Goal: Information Seeking & Learning: Find specific fact

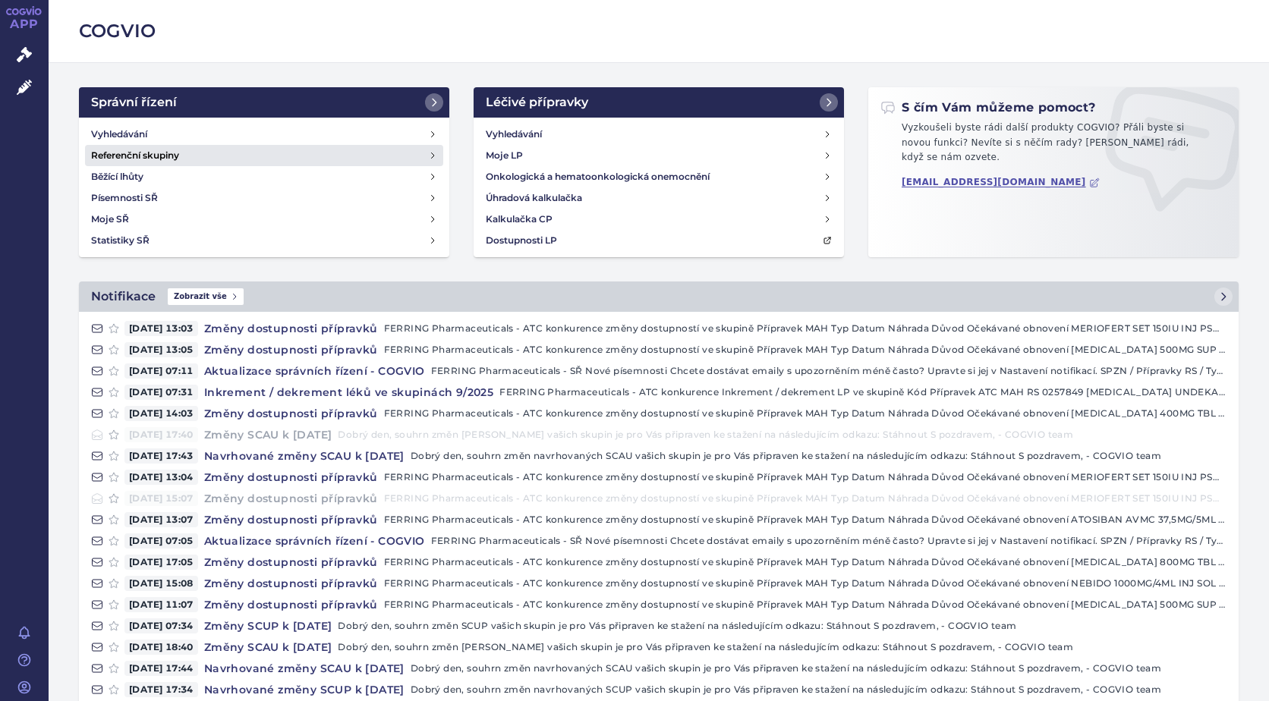
click at [156, 152] on h4 "Referenční skupiny" at bounding box center [135, 155] width 88 height 15
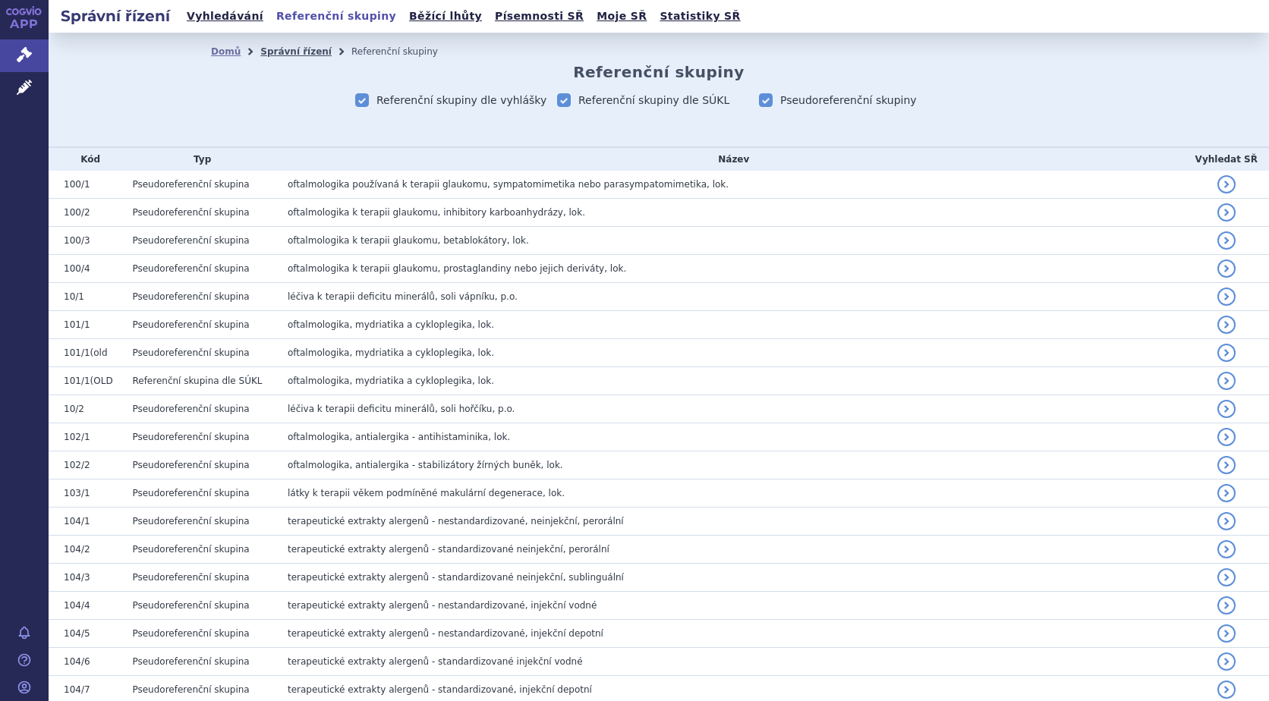
click at [293, 52] on link "Správní řízení" at bounding box center [295, 51] width 71 height 11
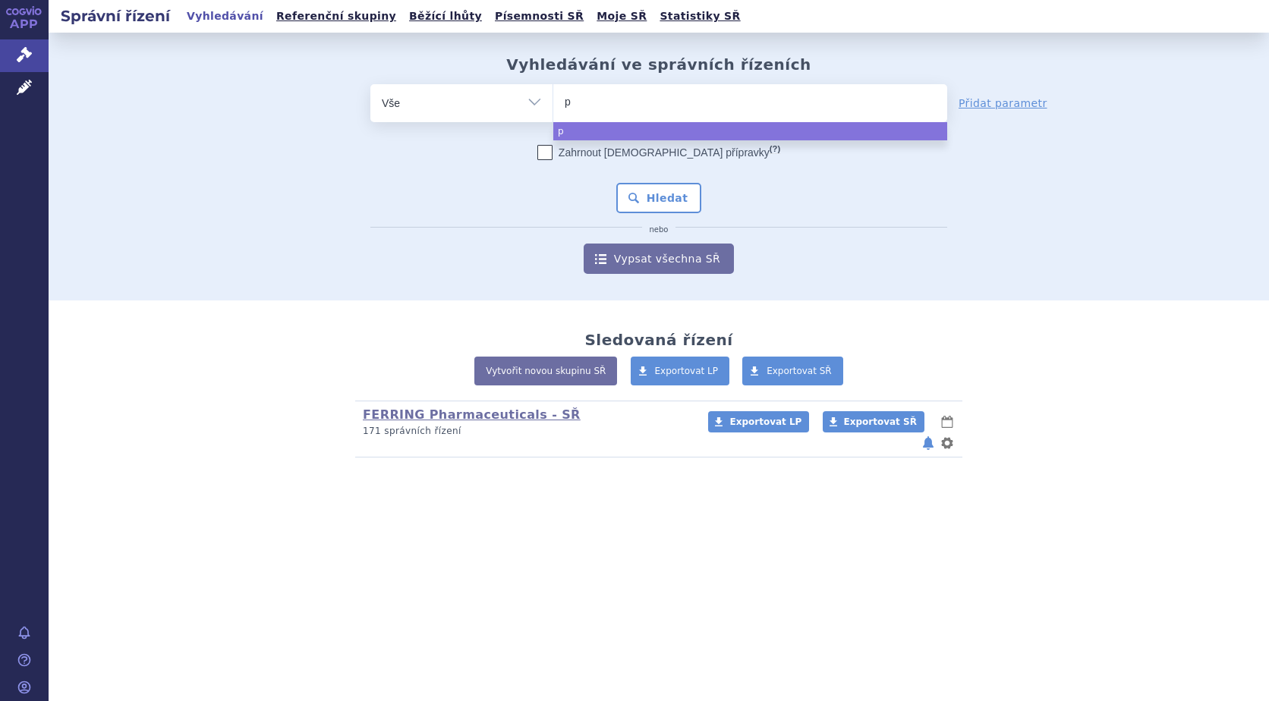
type input "pe"
type input "per"
type input "perg"
type input "pergo"
type input "pergov"
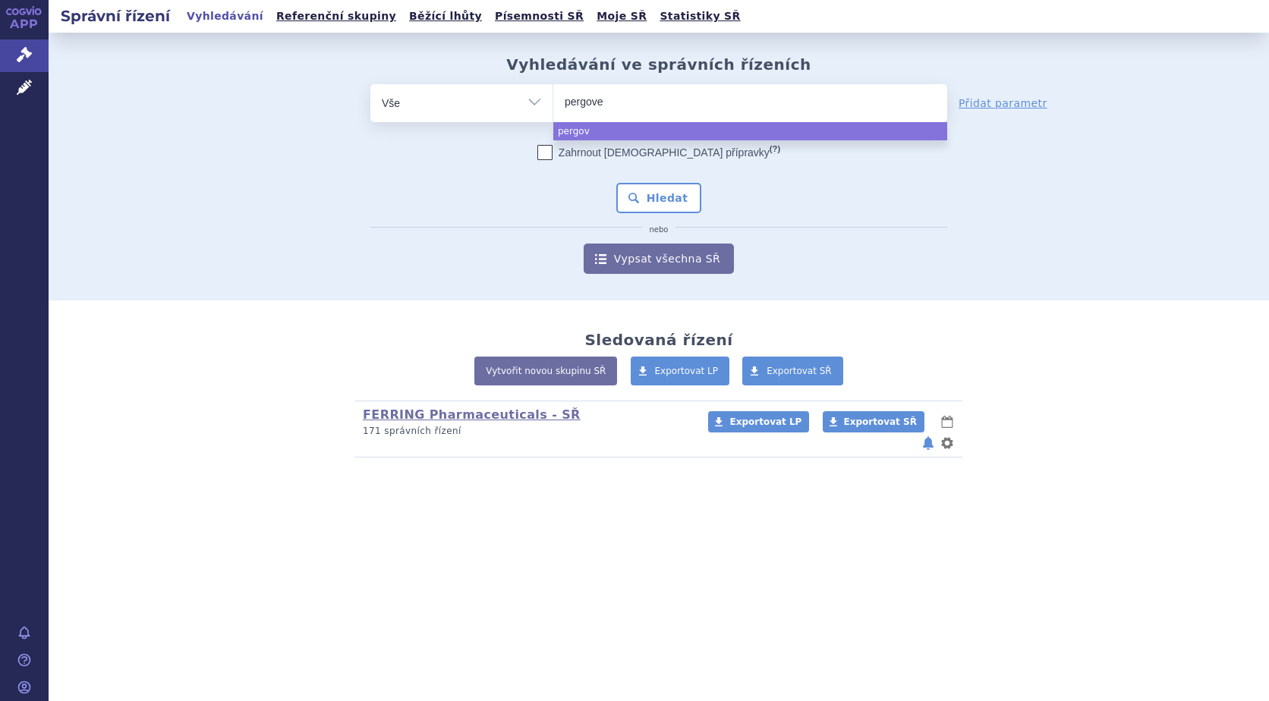
type input "pergover"
type input "pergoveris"
select select "pergoveris"
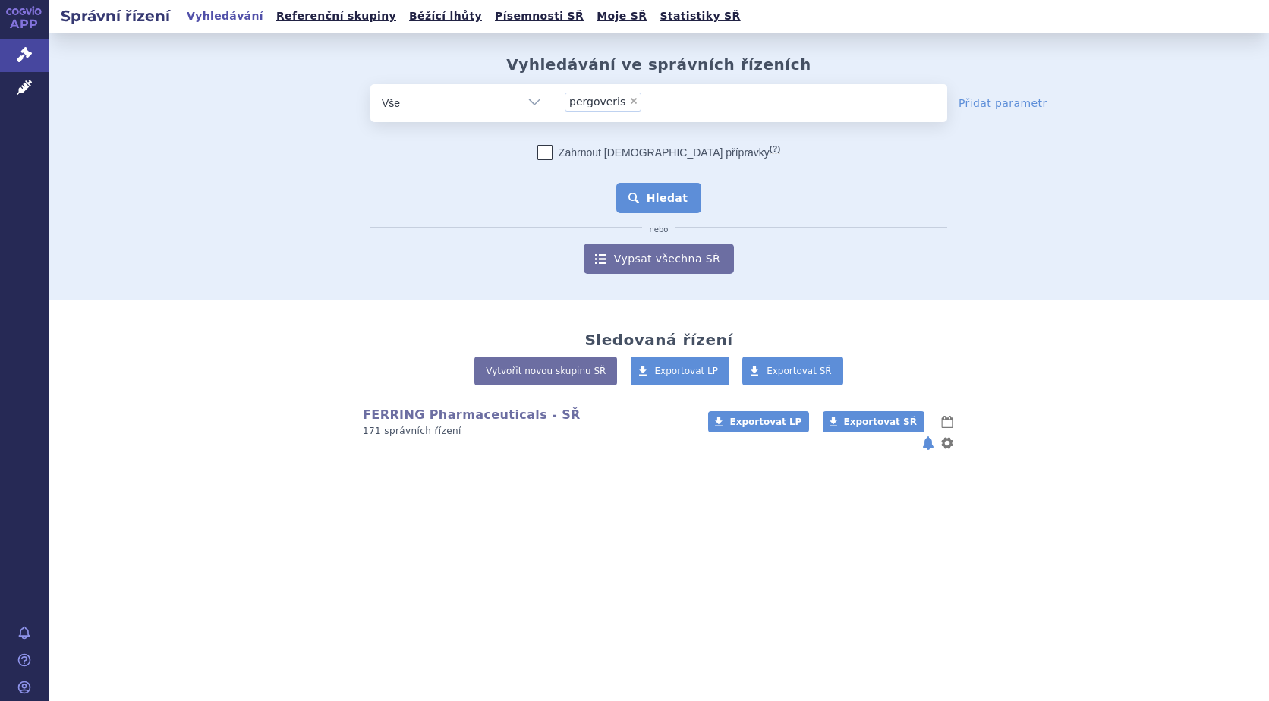
click at [662, 195] on button "Hledat" at bounding box center [659, 198] width 86 height 30
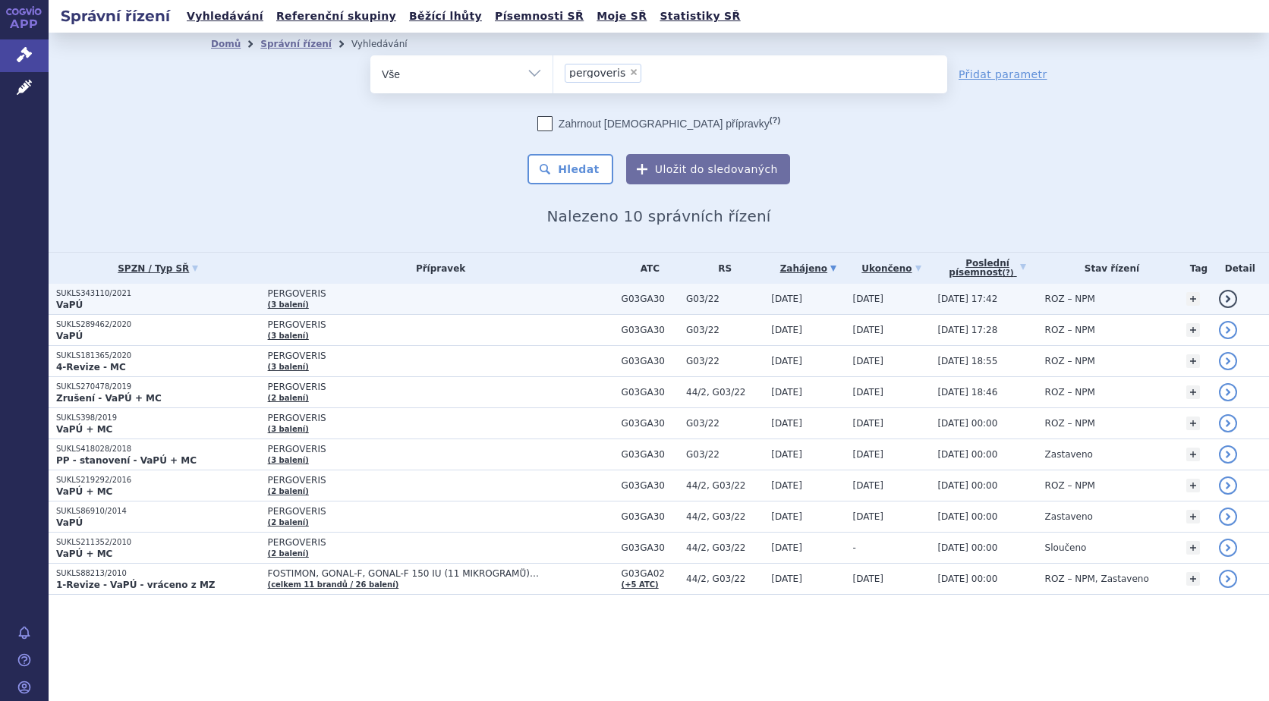
click at [159, 297] on p "SUKLS343110/2021" at bounding box center [158, 293] width 204 height 11
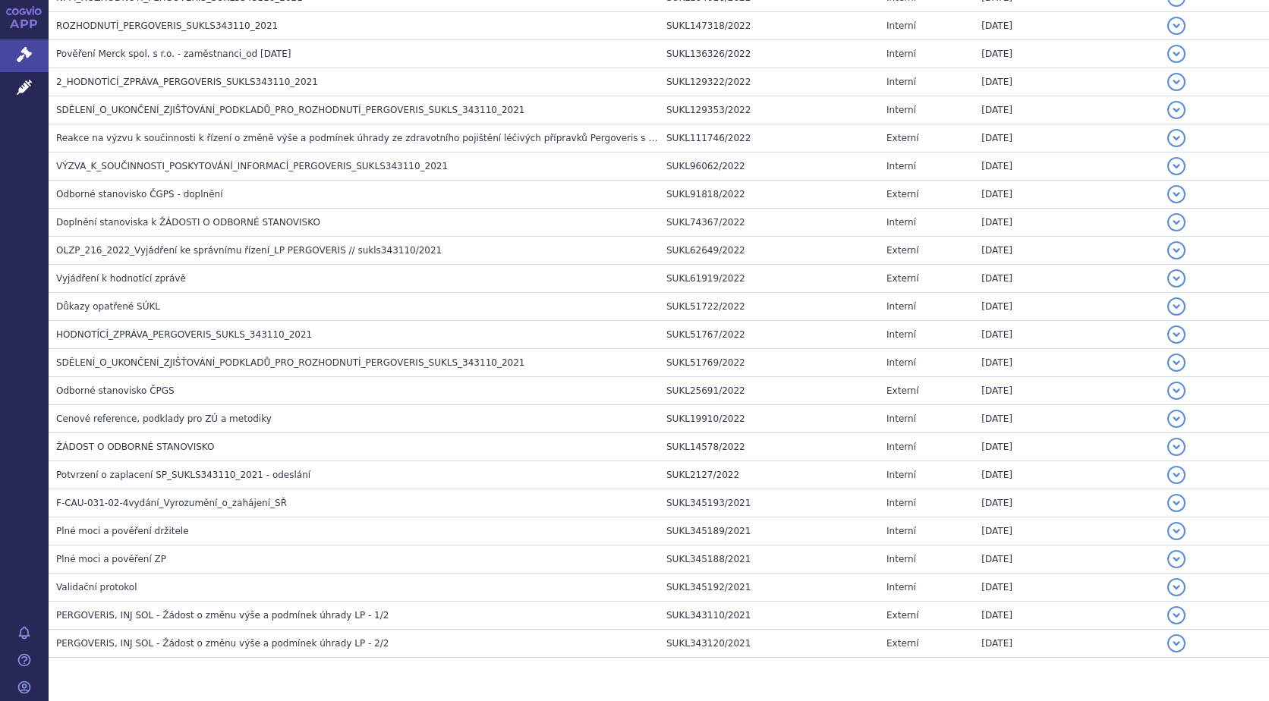
scroll to position [427, 0]
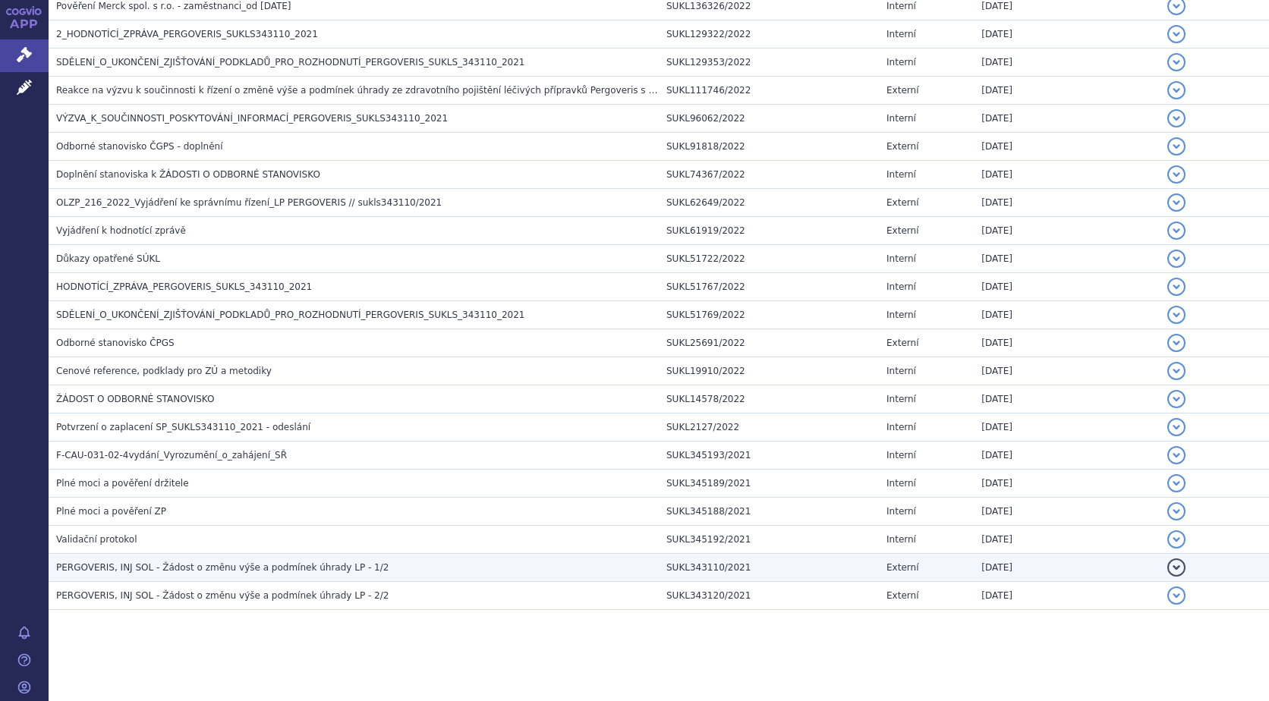
click at [276, 568] on span "PERGOVERIS, INJ SOL - Žádost o změnu výše a podmínek úhrady LP - 1/2" at bounding box center [222, 567] width 332 height 11
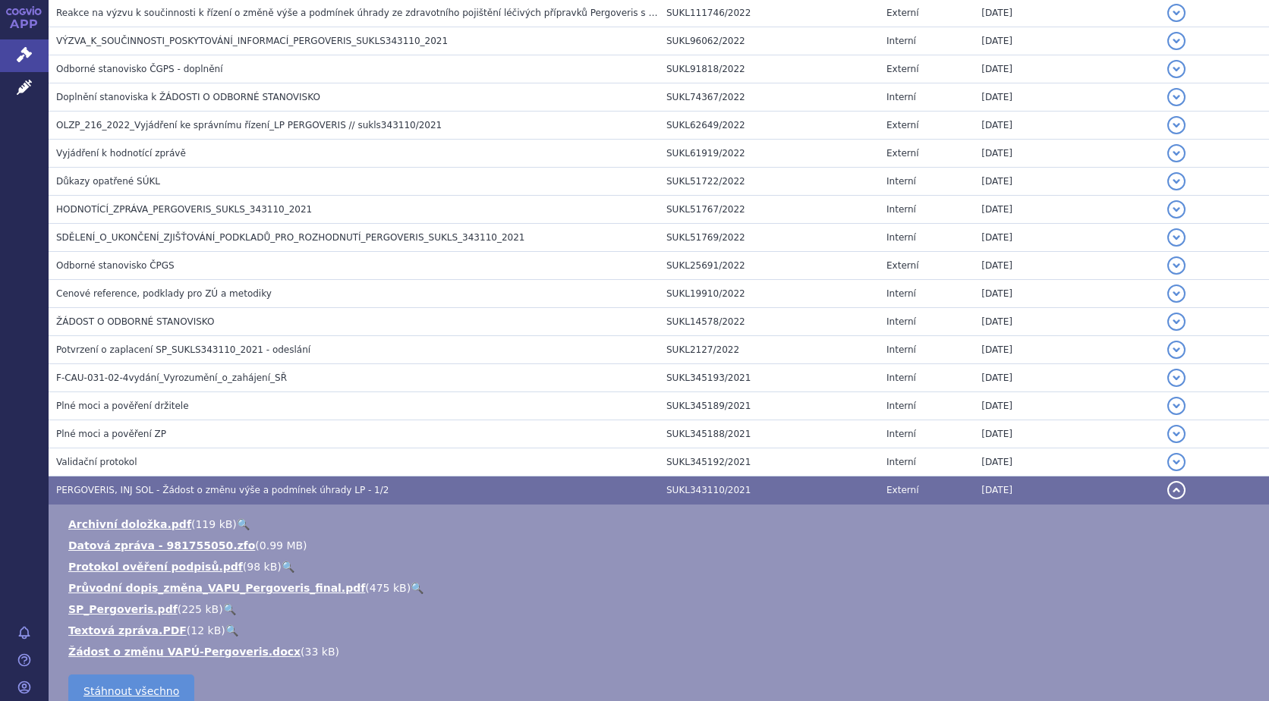
scroll to position [579, 0]
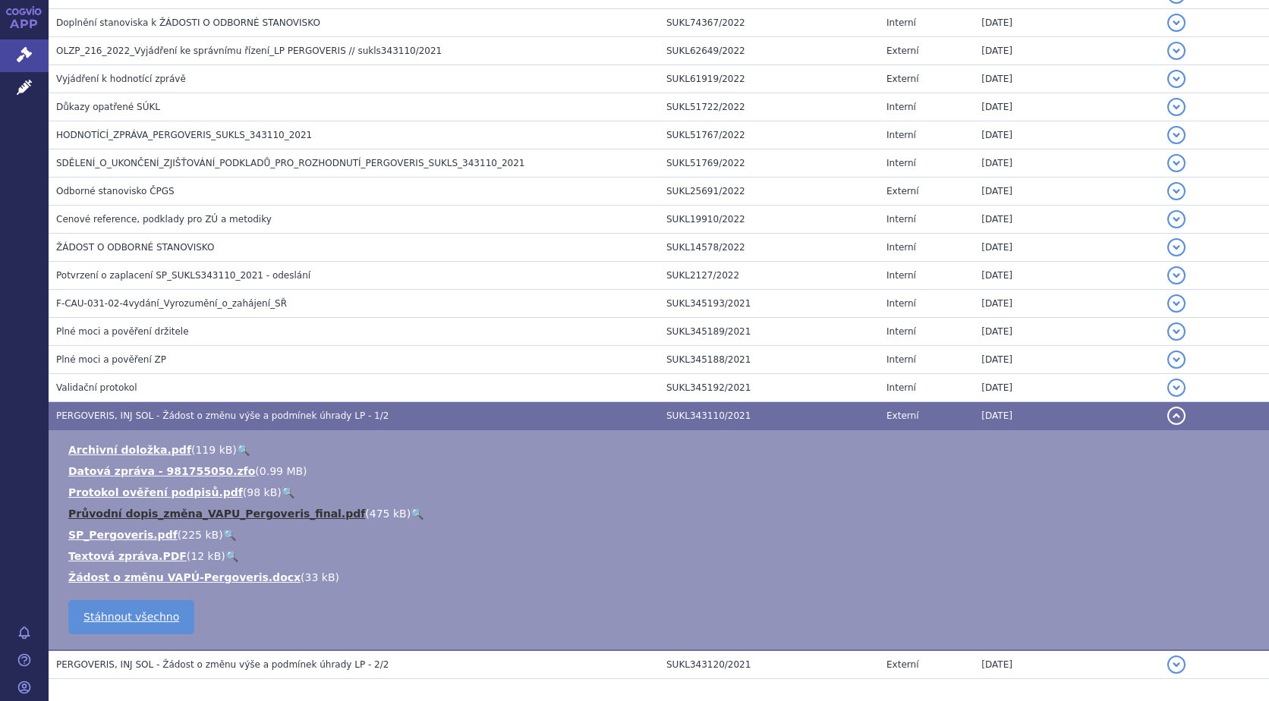
click at [213, 508] on link "Průvodní dopis_změna_VAPU_Pergoveris_final.pdf" at bounding box center [216, 514] width 297 height 12
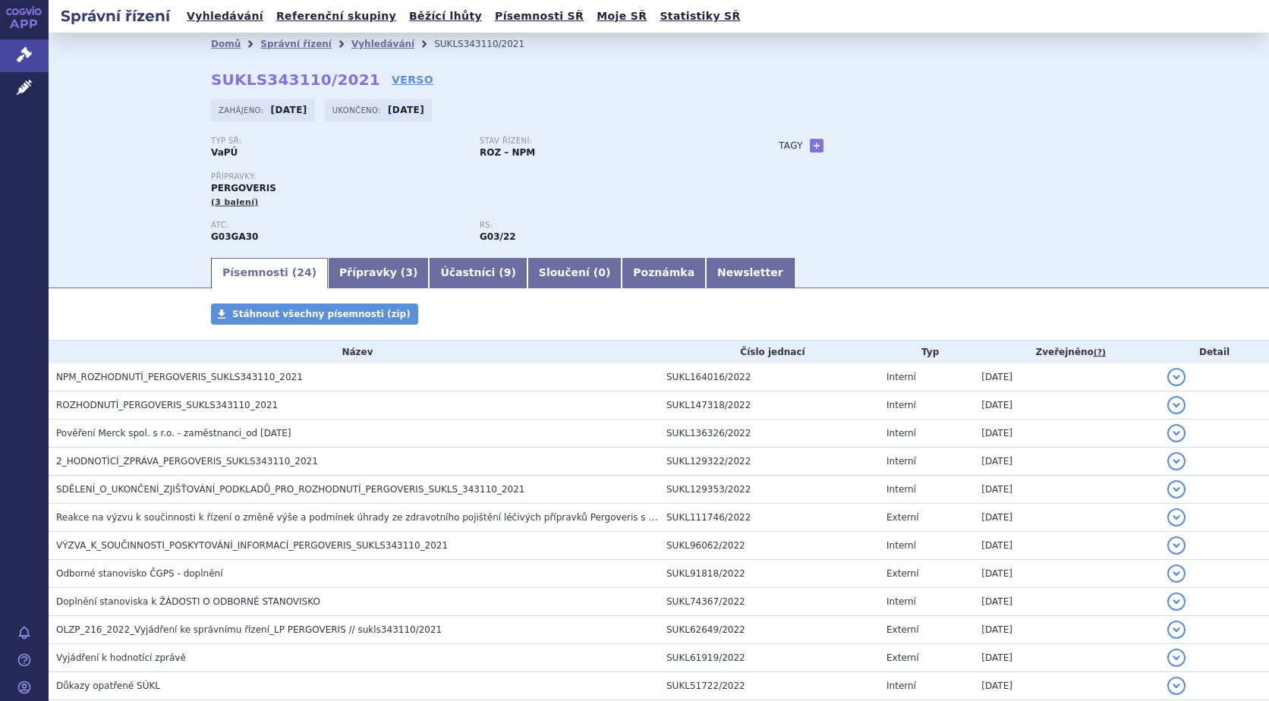
scroll to position [76, 0]
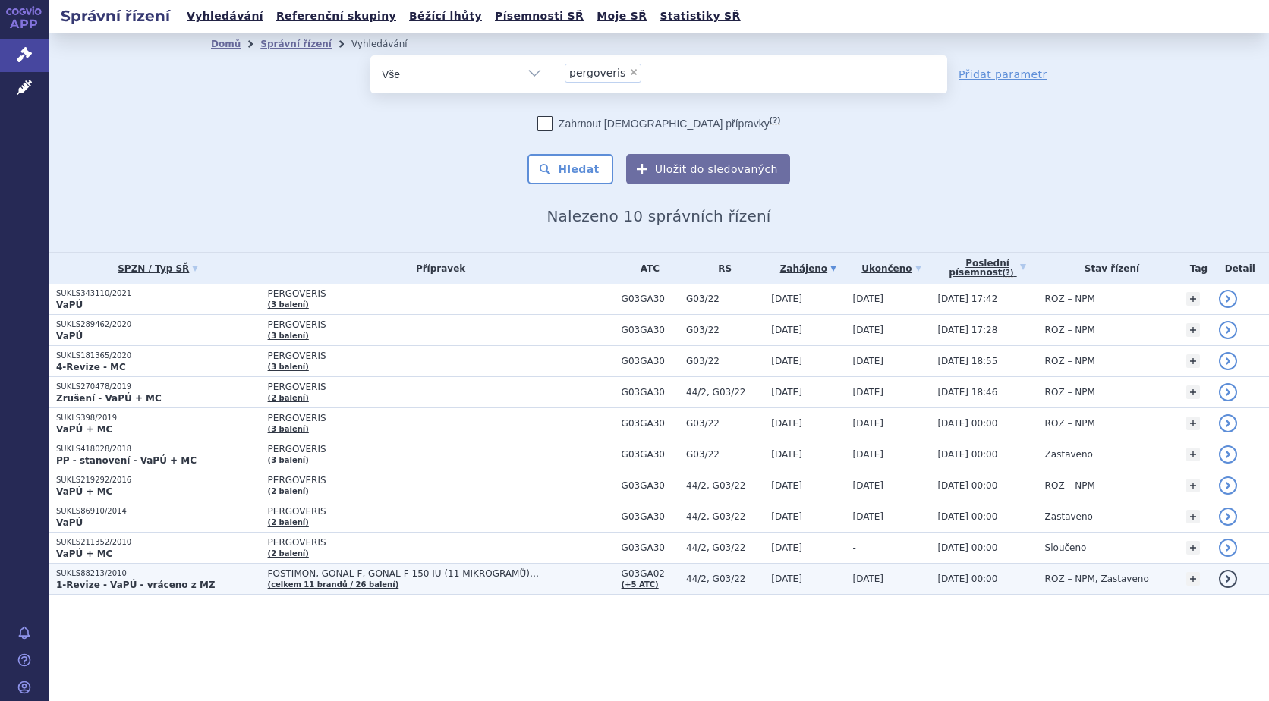
click at [165, 581] on strong "1-Revize - VaPÚ - vráceno z MZ" at bounding box center [135, 585] width 159 height 11
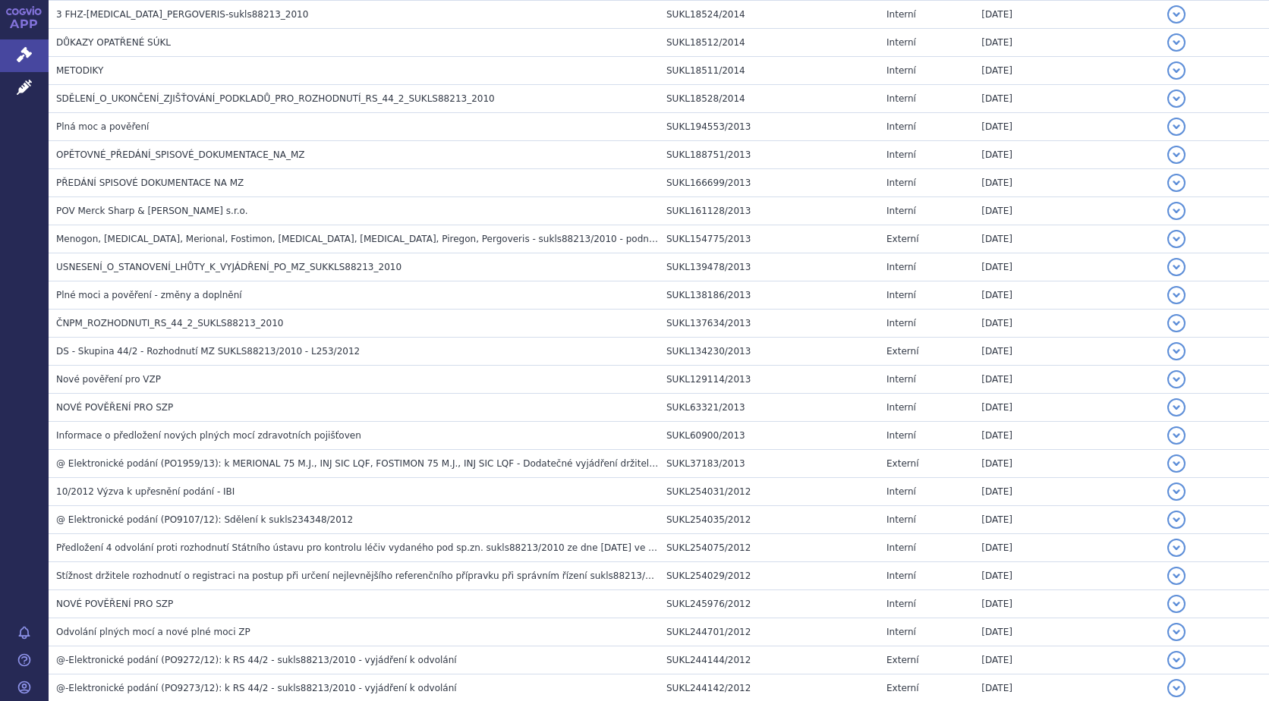
scroll to position [742, 0]
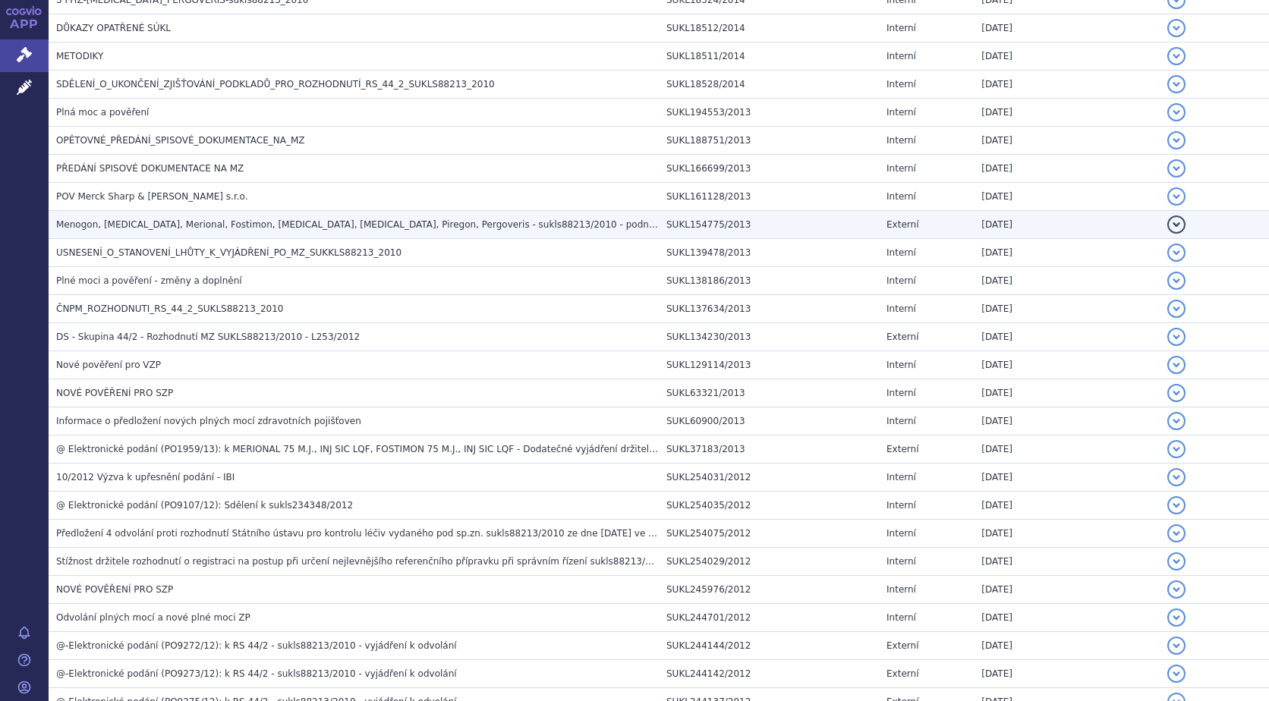
click at [340, 228] on span "Menogon, Menopur, Merional, Fostimon, Gonal-F, Luveris, Piregon, Pergoveris - s…" at bounding box center [428, 224] width 744 height 11
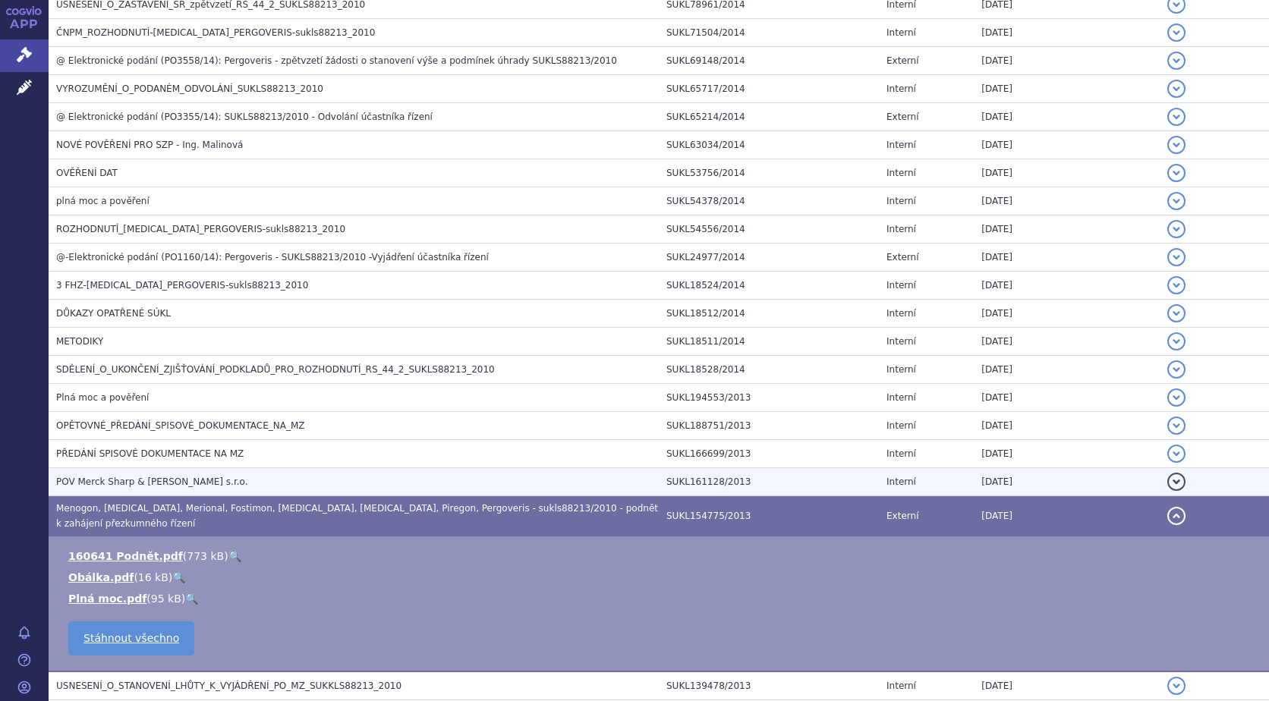
scroll to position [363, 0]
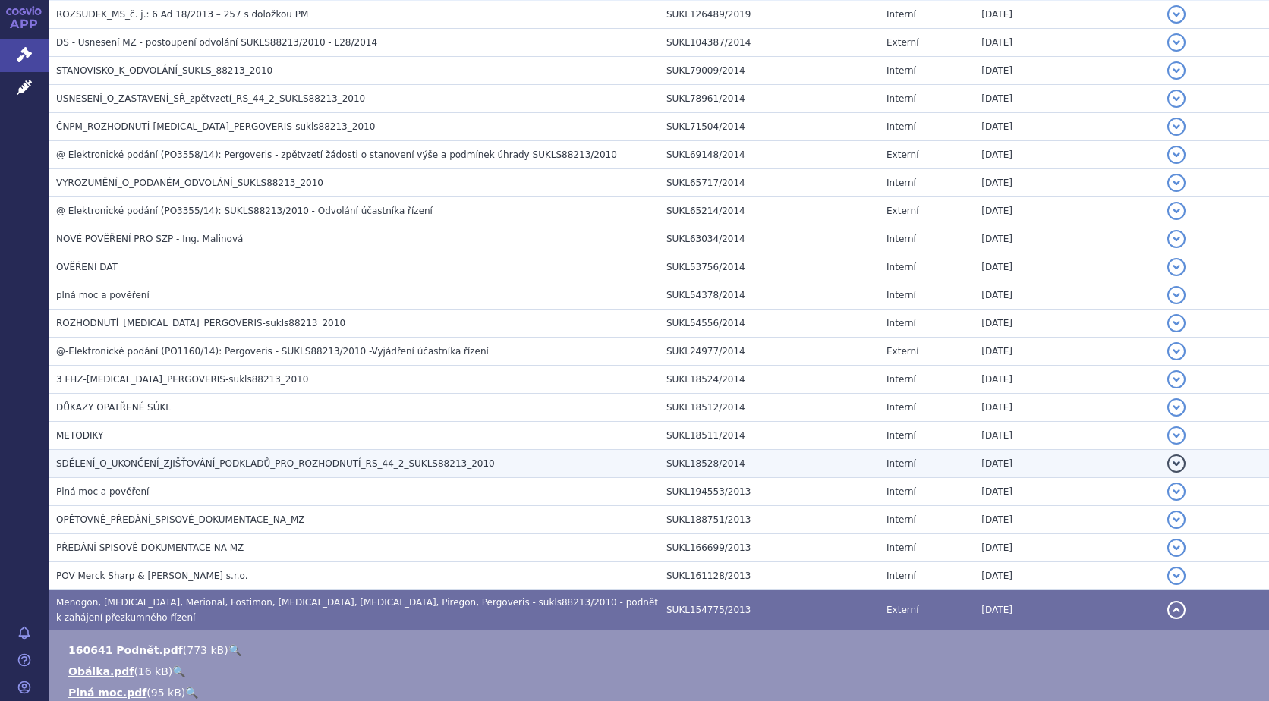
click at [288, 467] on span "SDĚLENÍ_O_UKONČENÍ_ZJIŠŤOVÁNÍ_PODKLADŮ_PRO_ROZHODNUTÍ_RS_44_2_SUKLS88213_2010" at bounding box center [275, 463] width 439 height 11
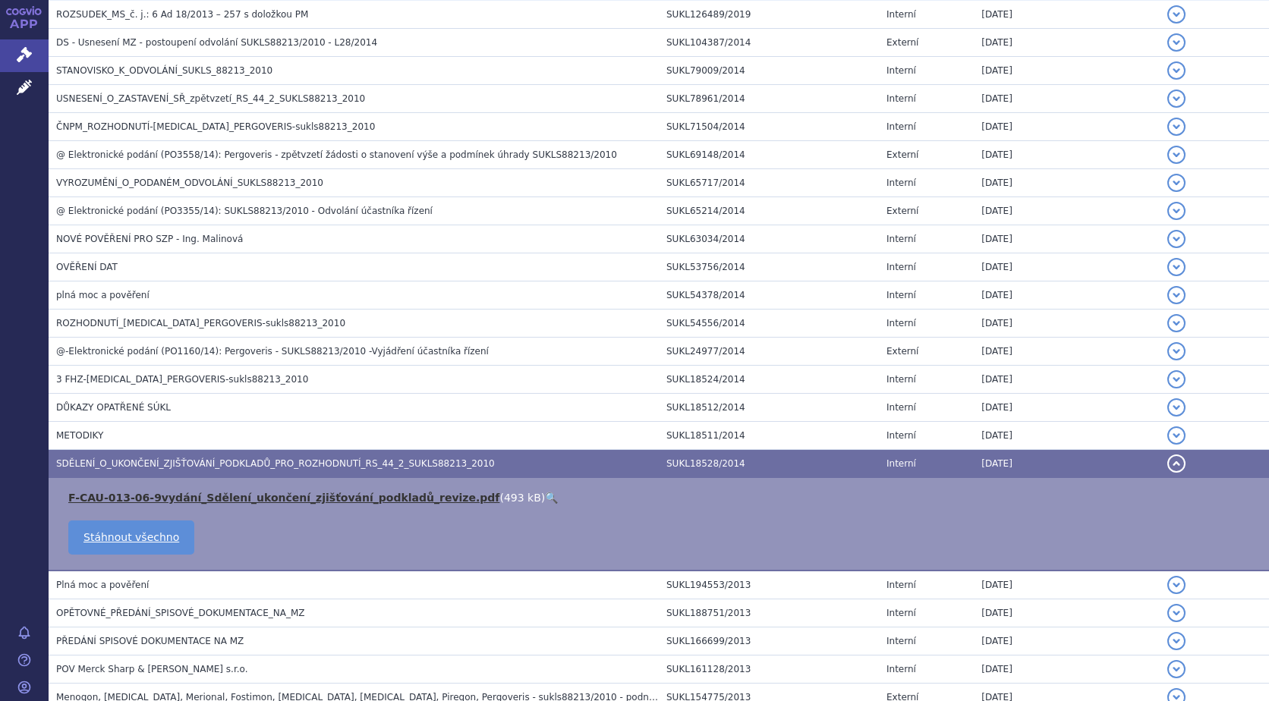
click at [277, 496] on link "F-CAU-013-06-9vydání_Sdělení_ukončení_zjišťování_podkladů_revize.pdf" at bounding box center [283, 498] width 431 height 12
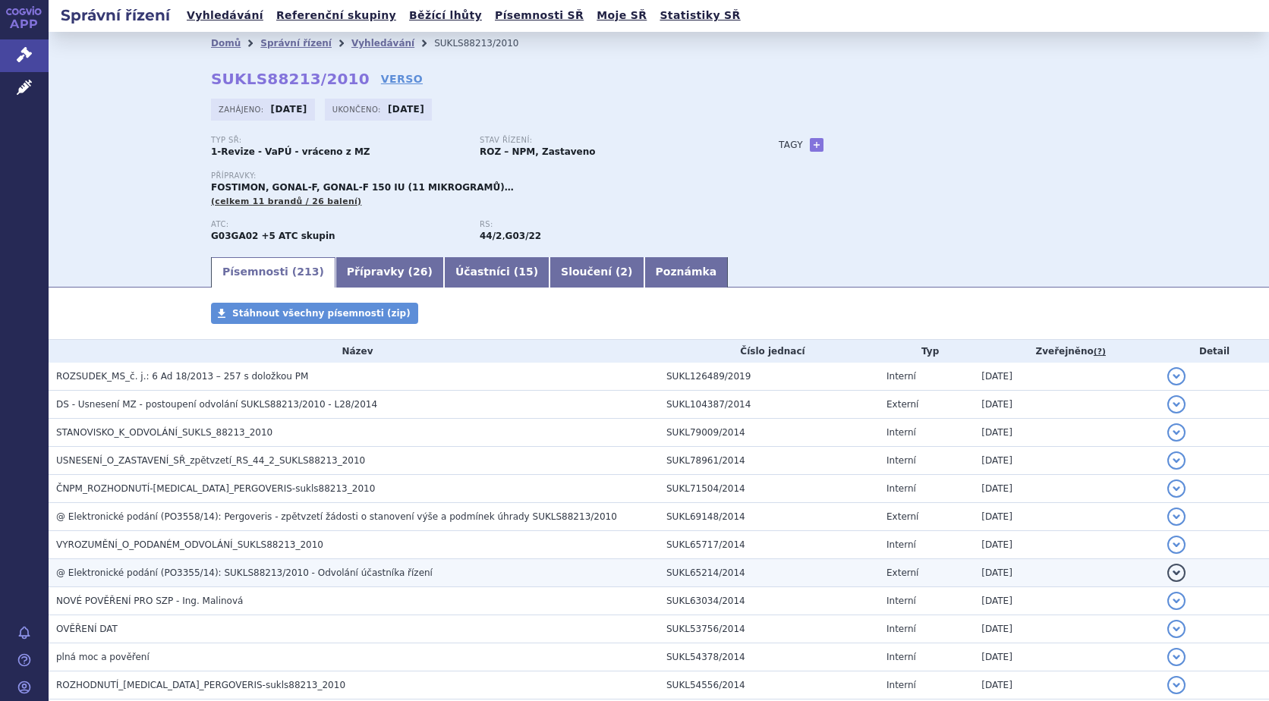
scroll to position [0, 0]
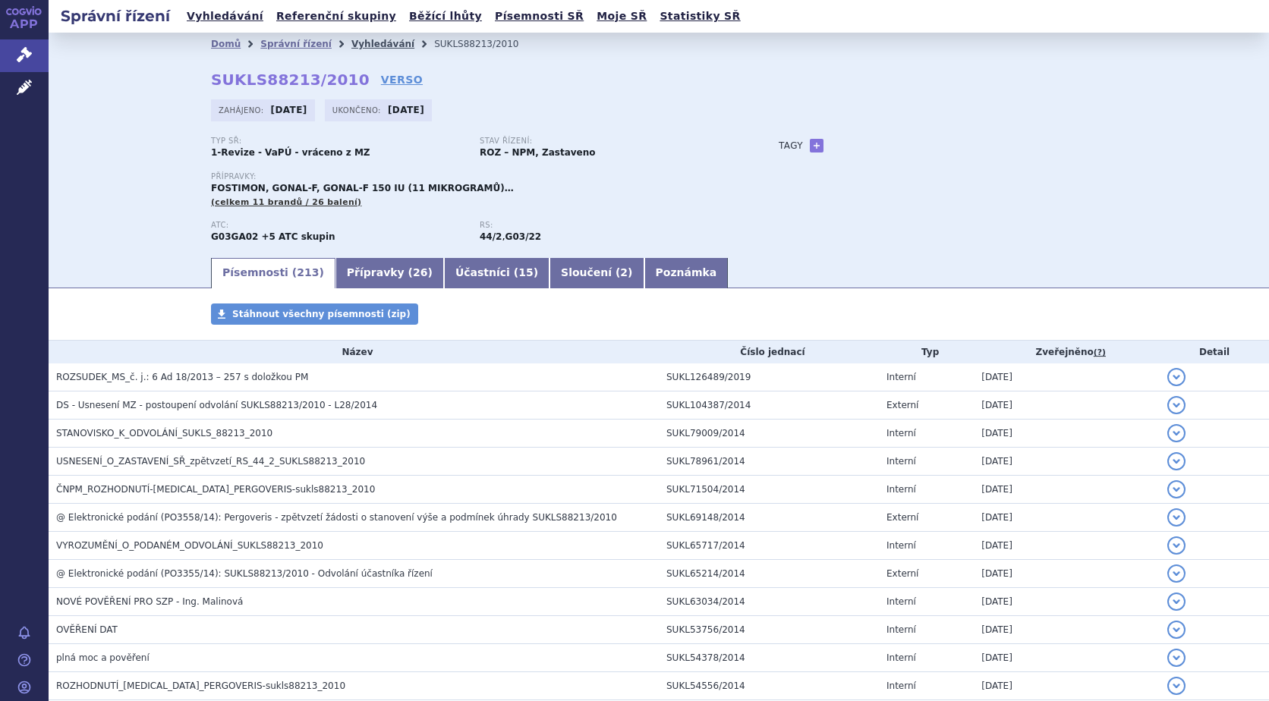
click at [367, 43] on link "Vyhledávání" at bounding box center [382, 44] width 63 height 11
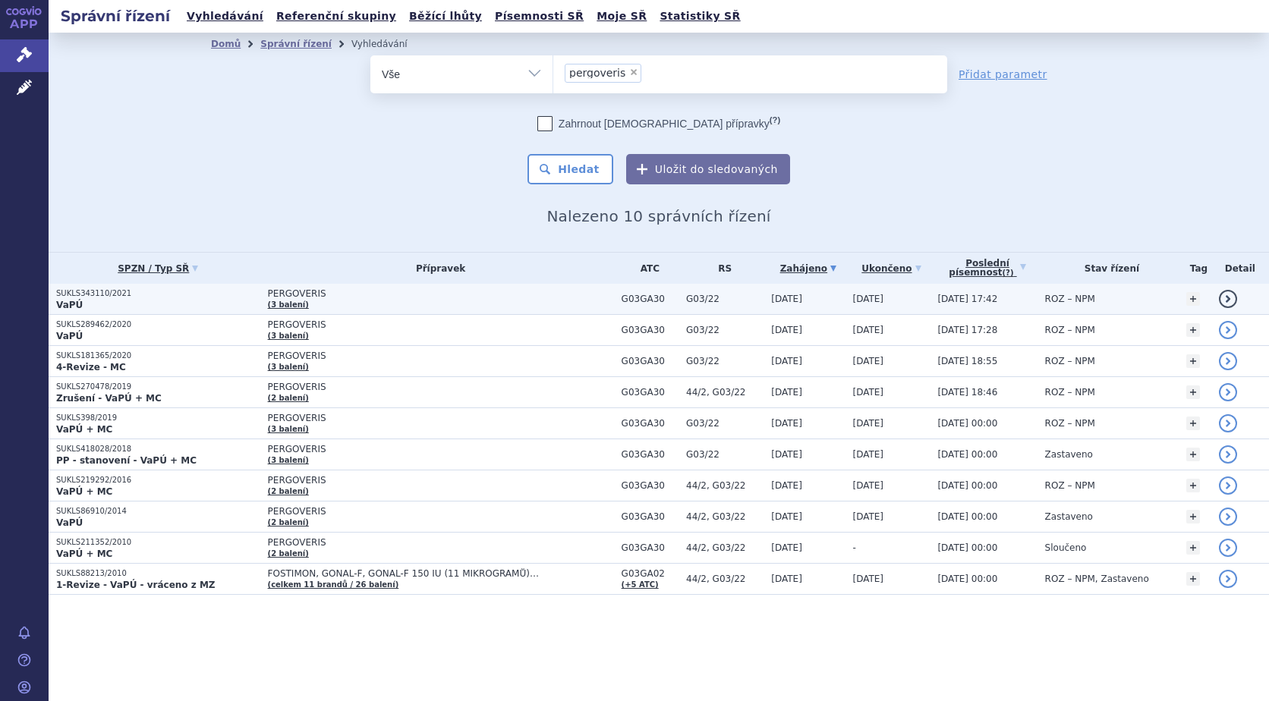
click at [153, 295] on p "SUKLS343110/2021" at bounding box center [158, 293] width 204 height 11
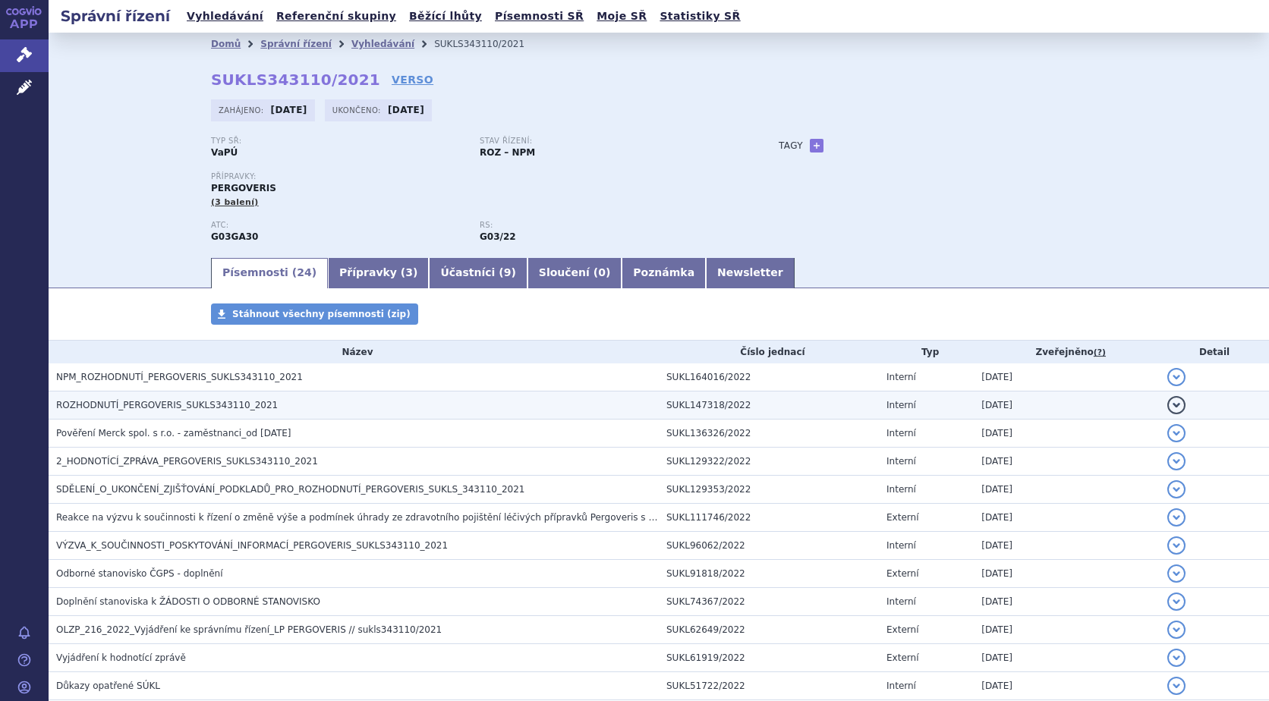
scroll to position [76, 0]
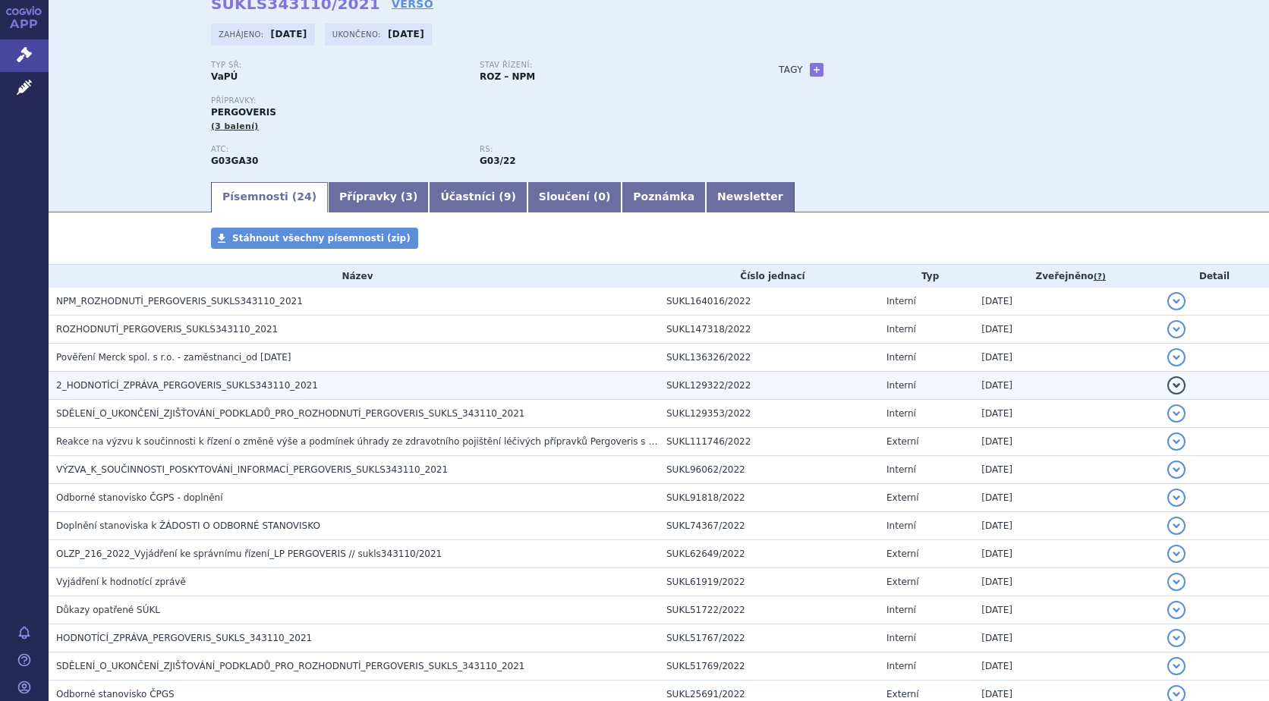
click at [275, 389] on span "2_HODNOTÍCÍ_ZPRÁVA_PERGOVERIS_SUKLS343110_2021" at bounding box center [187, 385] width 262 height 11
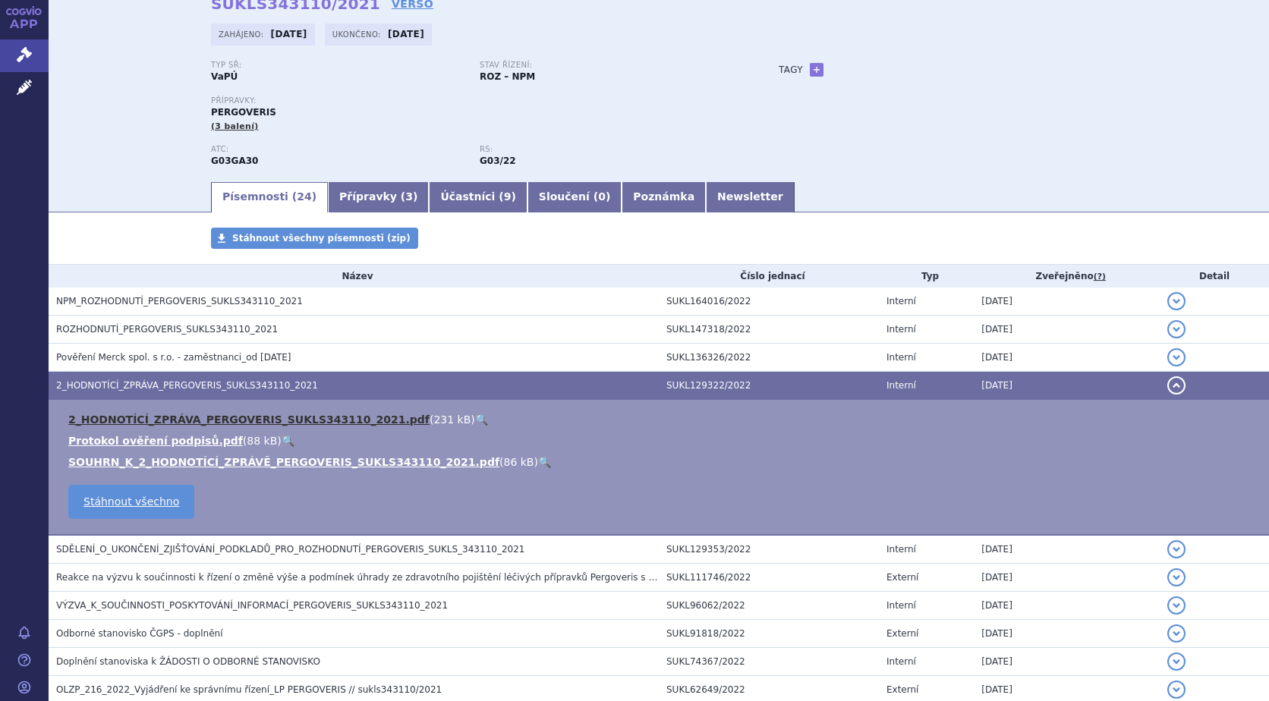
click at [244, 415] on link "2_HODNOTÍCÍ_ZPRÁVA_PERGOVERIS_SUKLS343110_2021.pdf" at bounding box center [248, 420] width 361 height 12
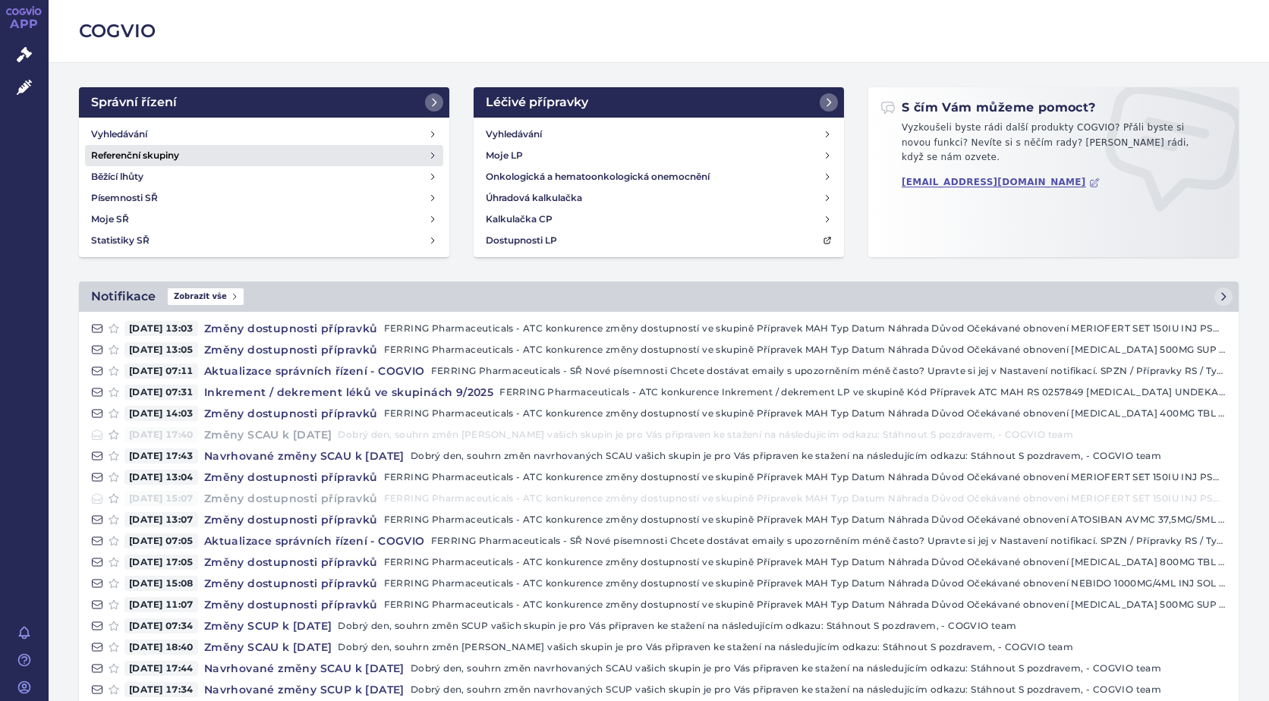
click at [168, 150] on h4 "Referenční skupiny" at bounding box center [135, 155] width 88 height 15
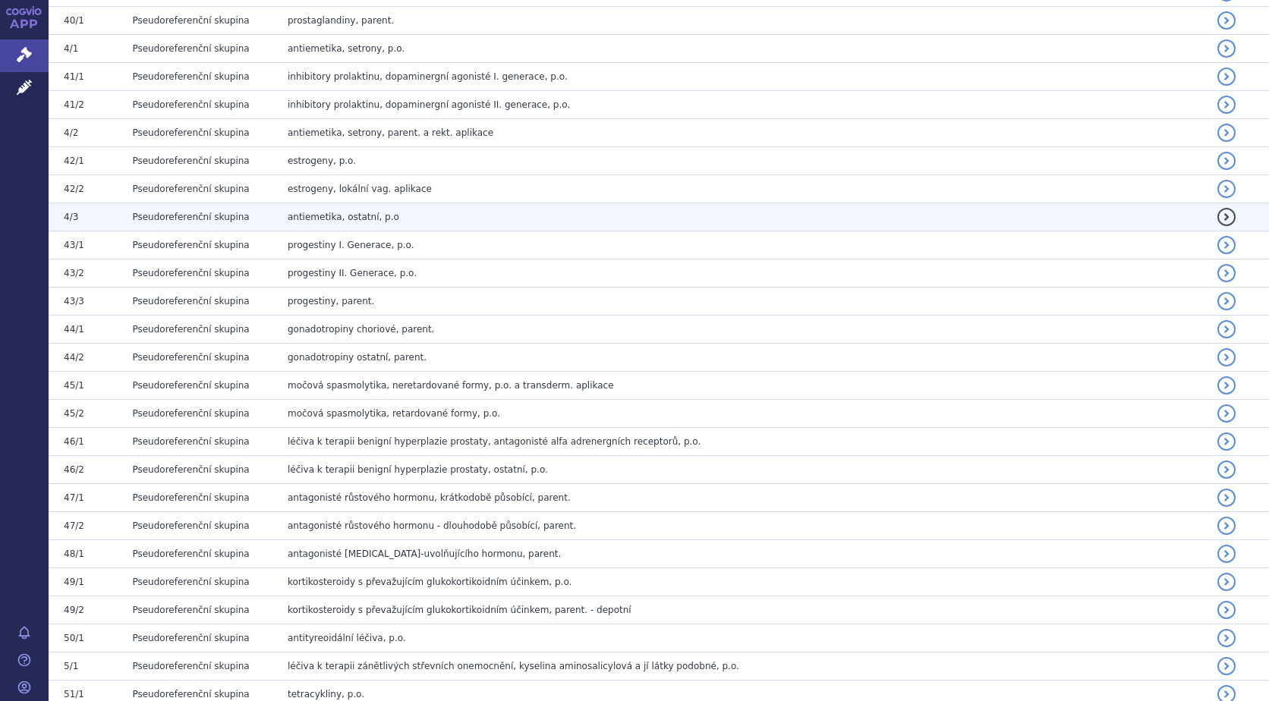
scroll to position [4022, 0]
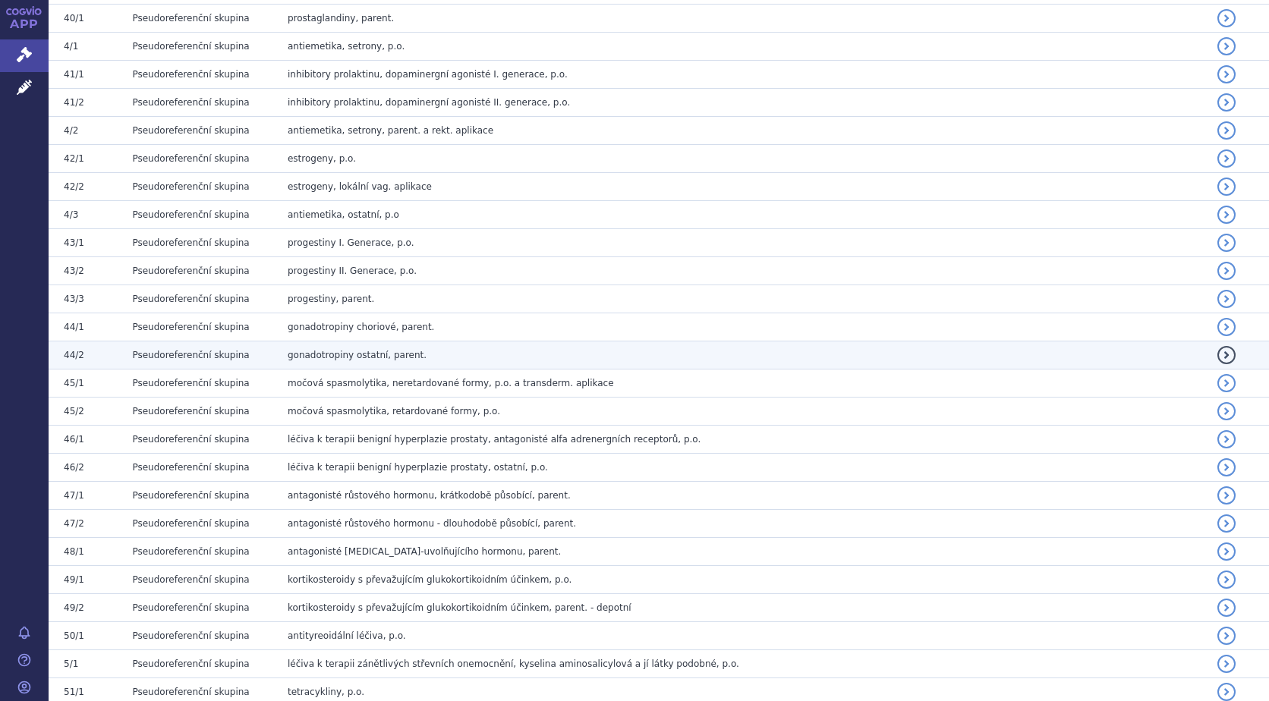
click at [211, 350] on span "Pseudoreferenční skupina" at bounding box center [190, 355] width 117 height 11
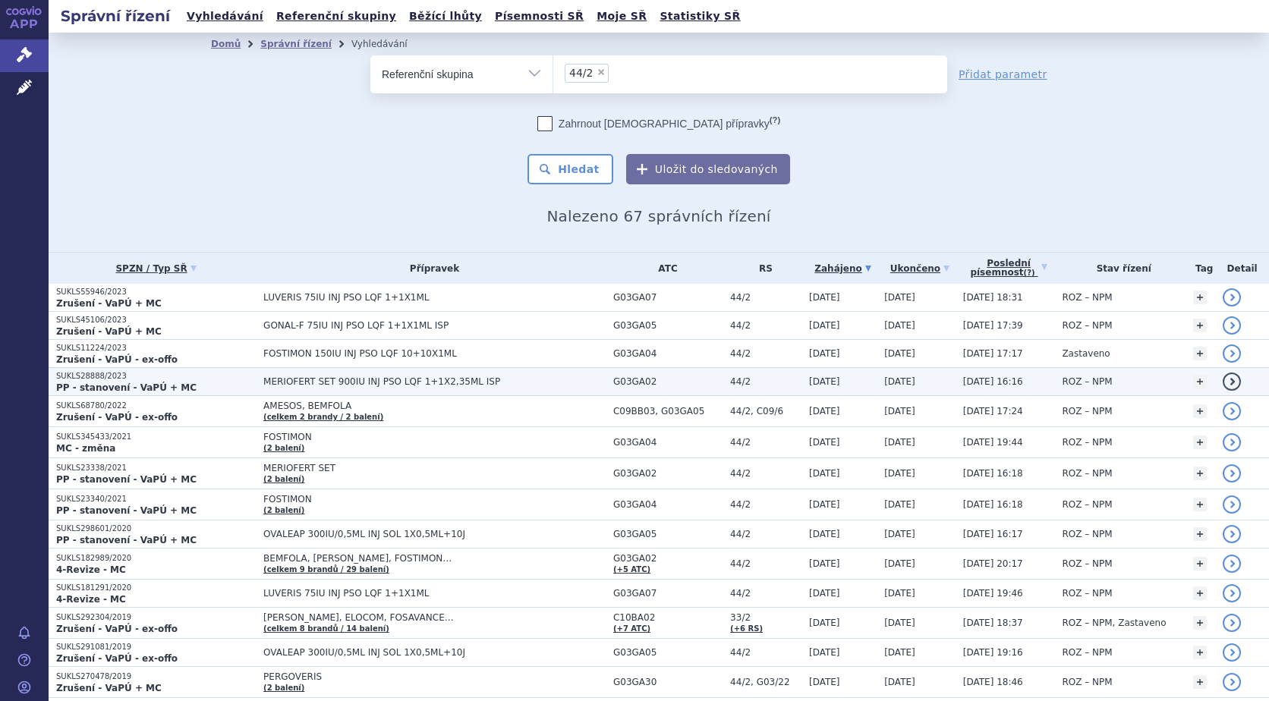
click at [477, 380] on span "MERIOFERT SET 900IU INJ PSO LQF 1+1X2,35ML ISP" at bounding box center [434, 381] width 342 height 11
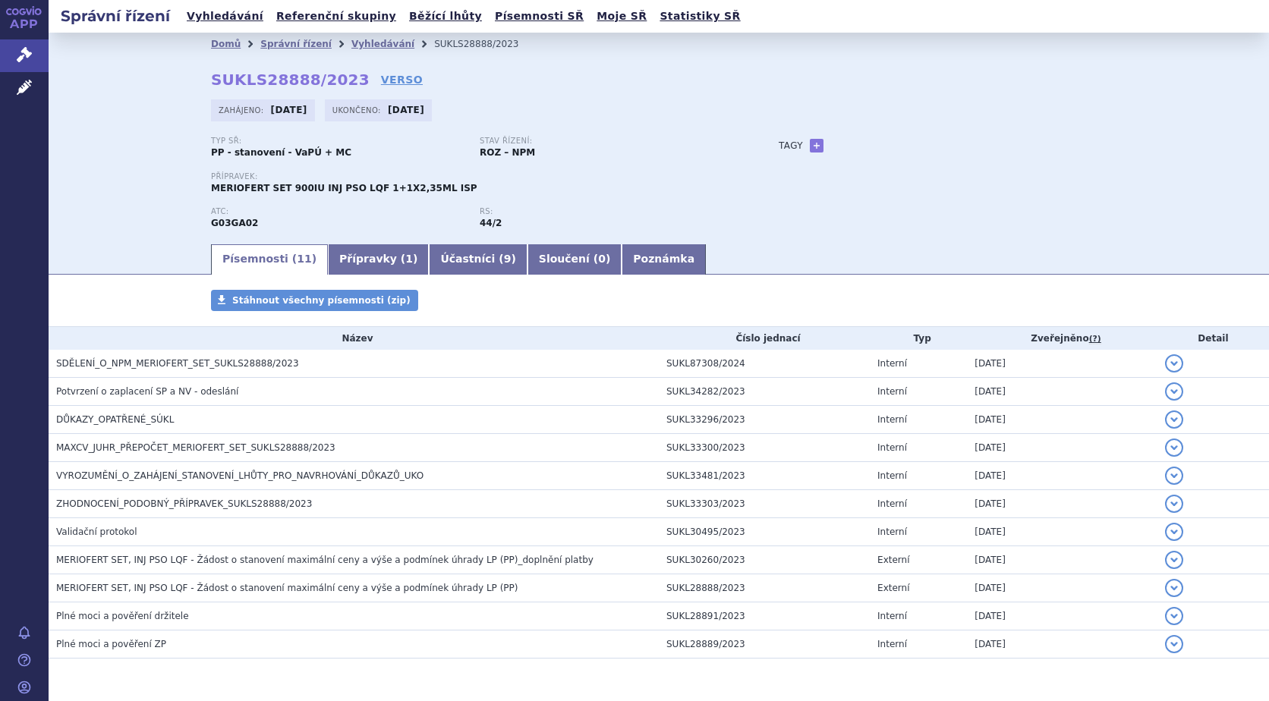
scroll to position [49, 0]
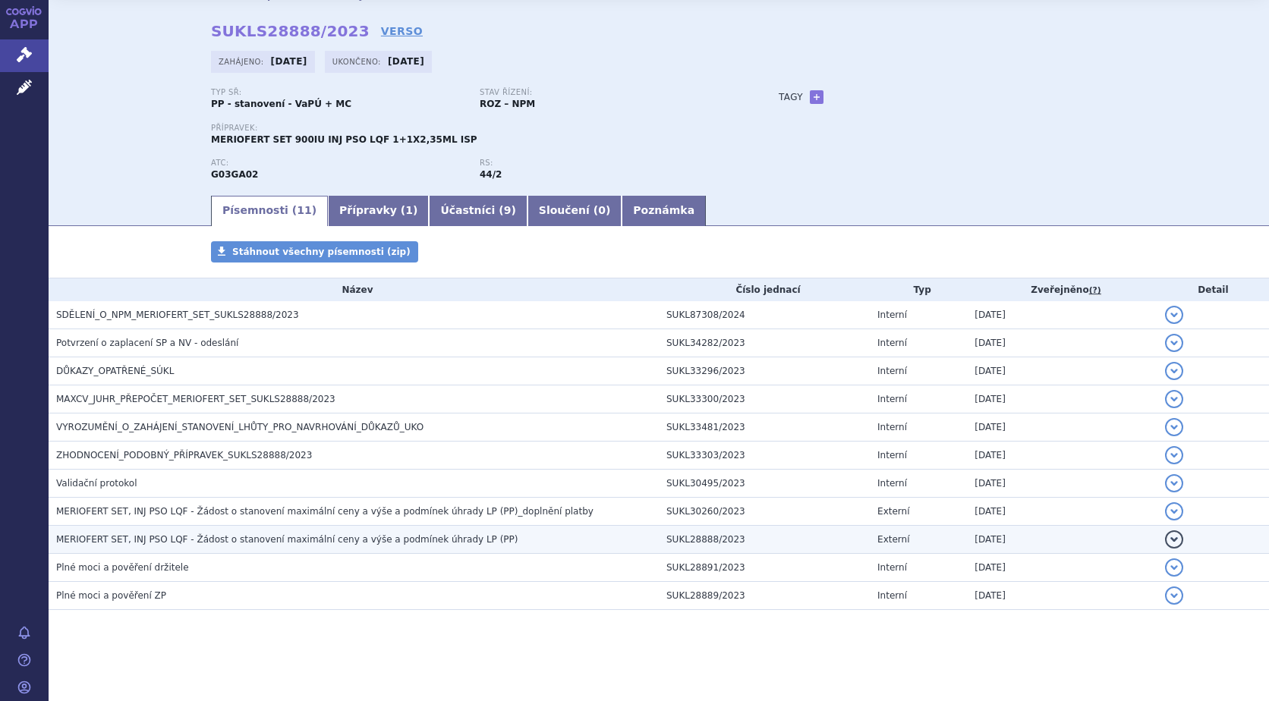
click at [425, 539] on span "MERIOFERT SET, INJ PSO LQF - Žádost o stanovení maximální ceny a výše a podmíne…" at bounding box center [287, 539] width 462 height 11
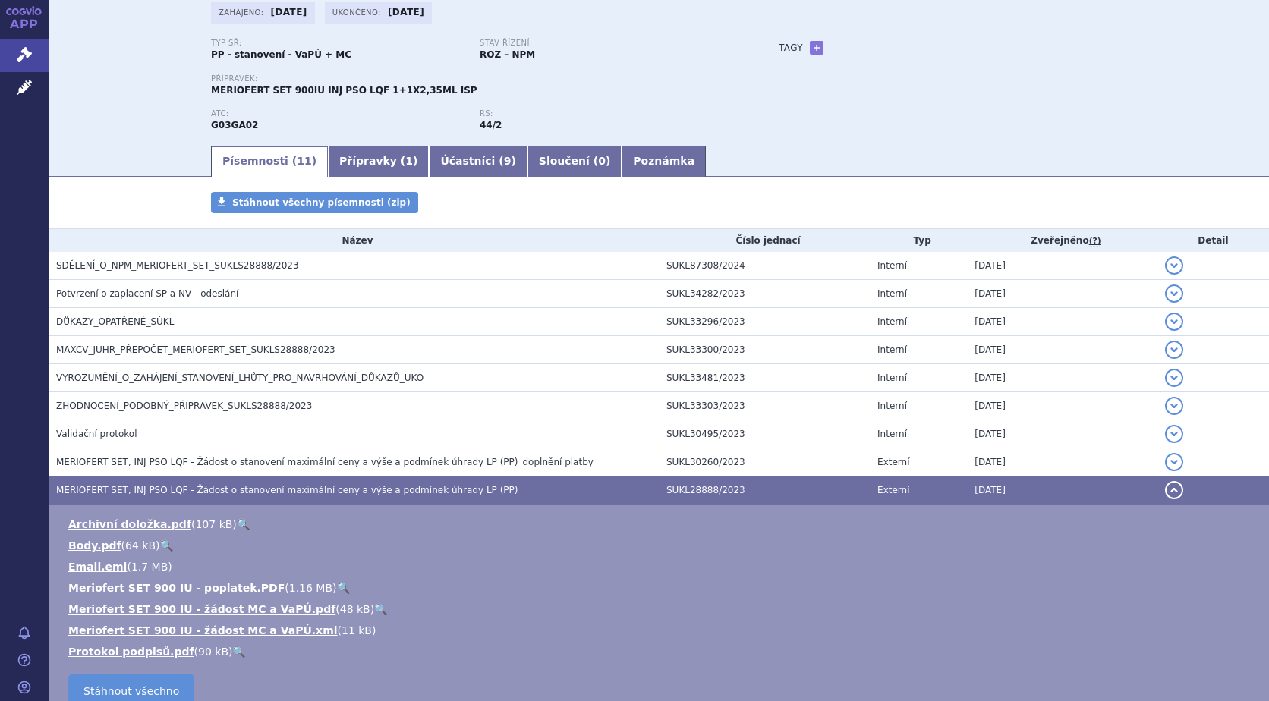
scroll to position [124, 0]
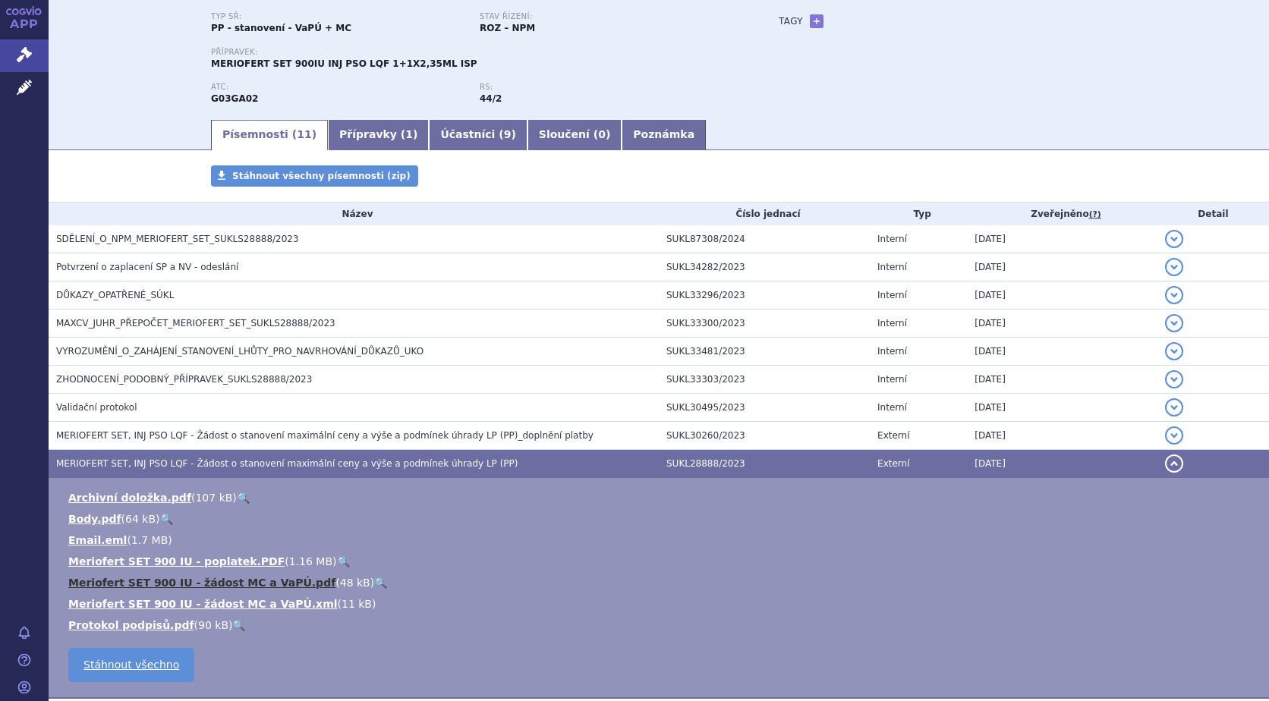
click at [224, 580] on link "Meriofert SET 900 IU - žádost MC a VaPÚ.pdf" at bounding box center [201, 583] width 267 height 12
